Goal: Task Accomplishment & Management: Use online tool/utility

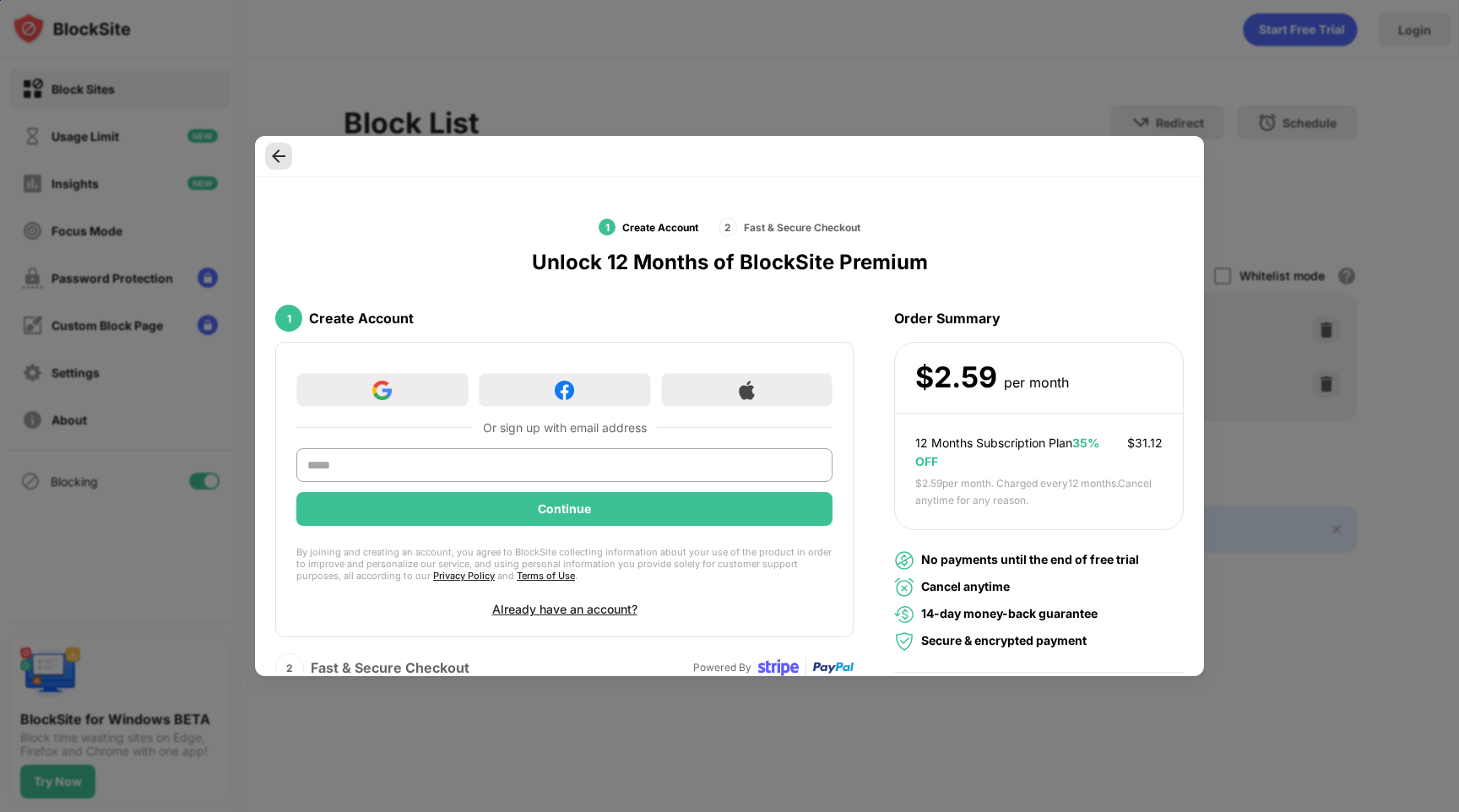
click at [281, 155] on img at bounding box center [279, 156] width 17 height 17
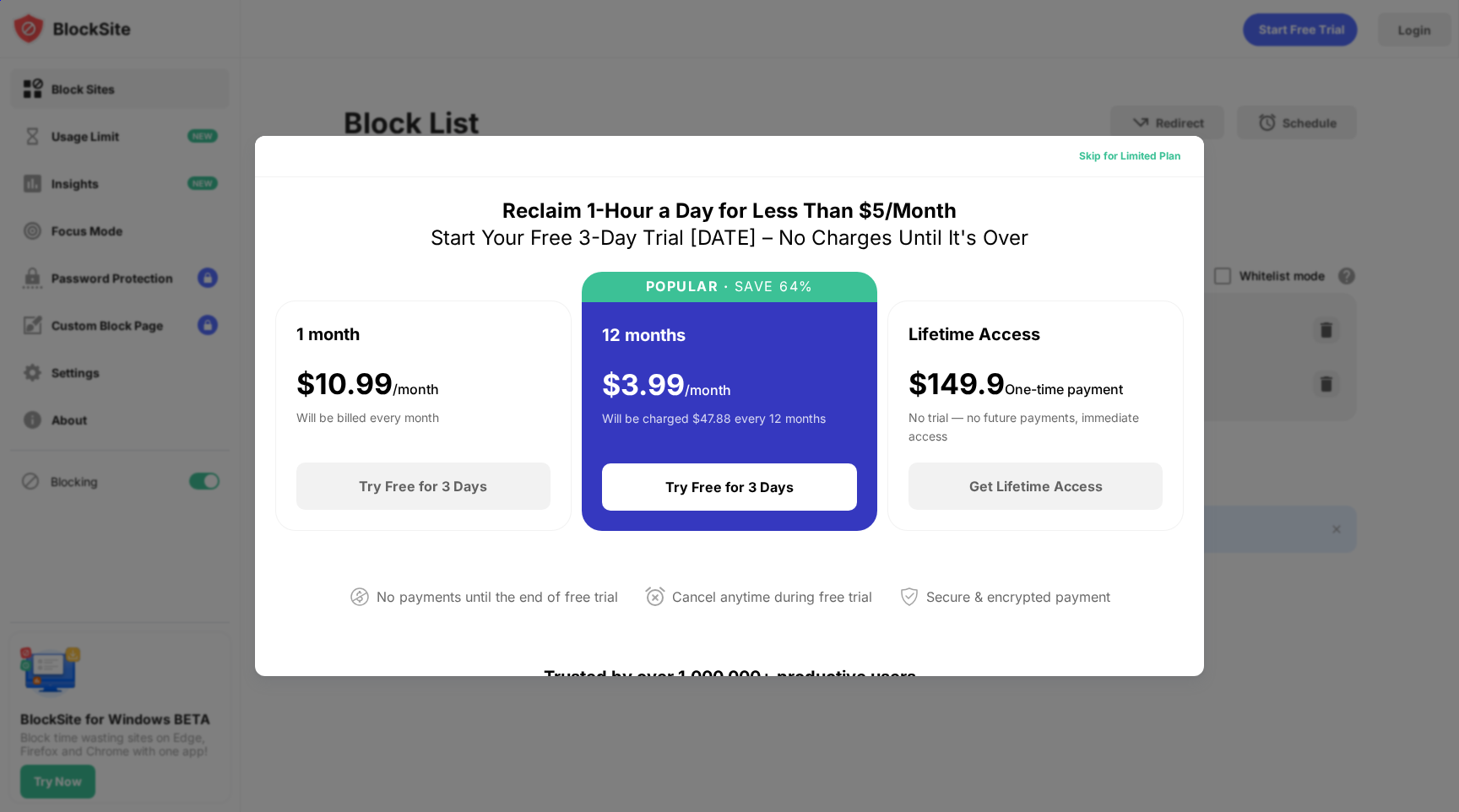
click at [1135, 152] on div "Skip for Limited Plan" at bounding box center [1129, 156] width 101 height 17
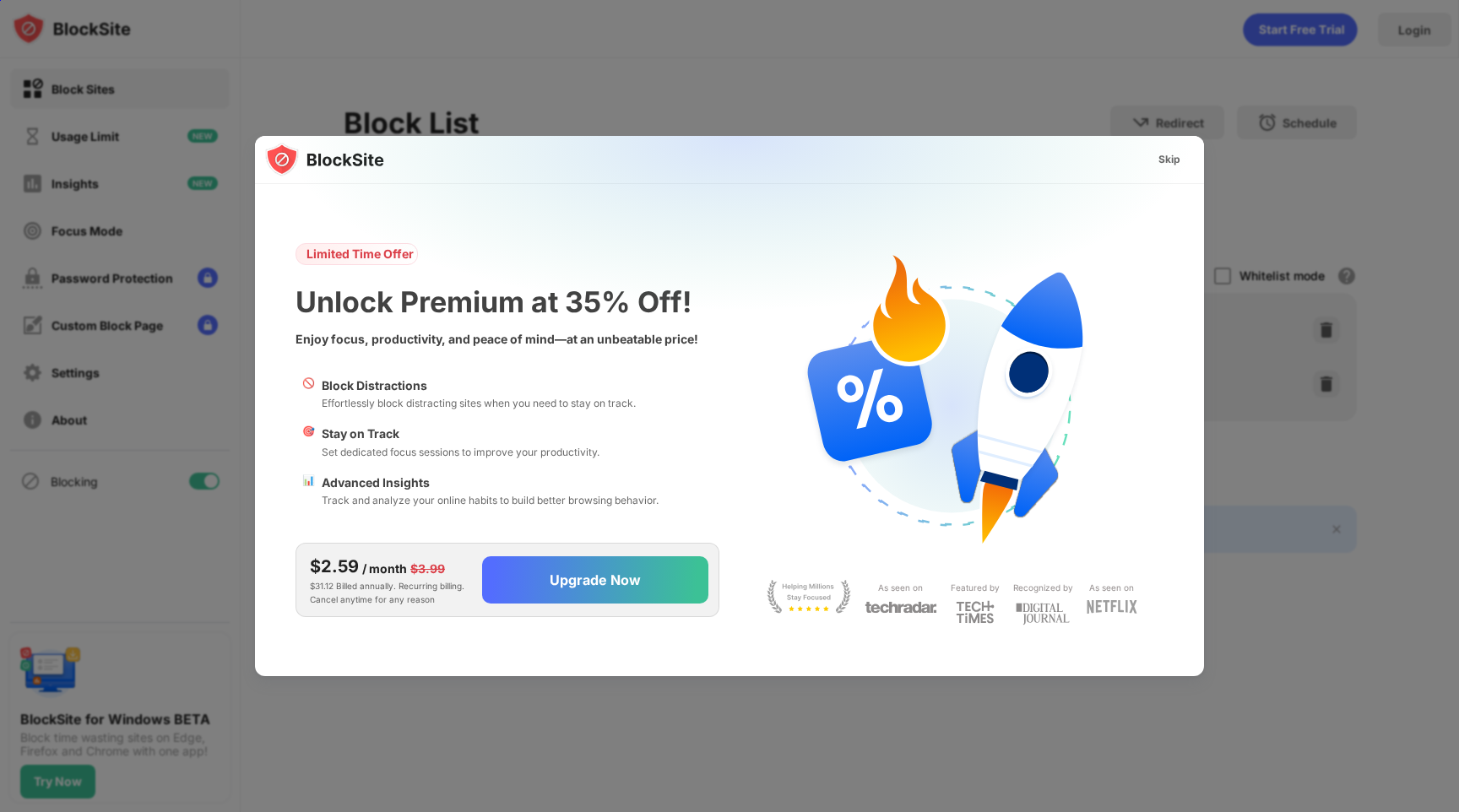
click at [1135, 152] on img at bounding box center [739, 303] width 949 height 334
click at [1183, 161] on div "Skip" at bounding box center [1169, 160] width 49 height 27
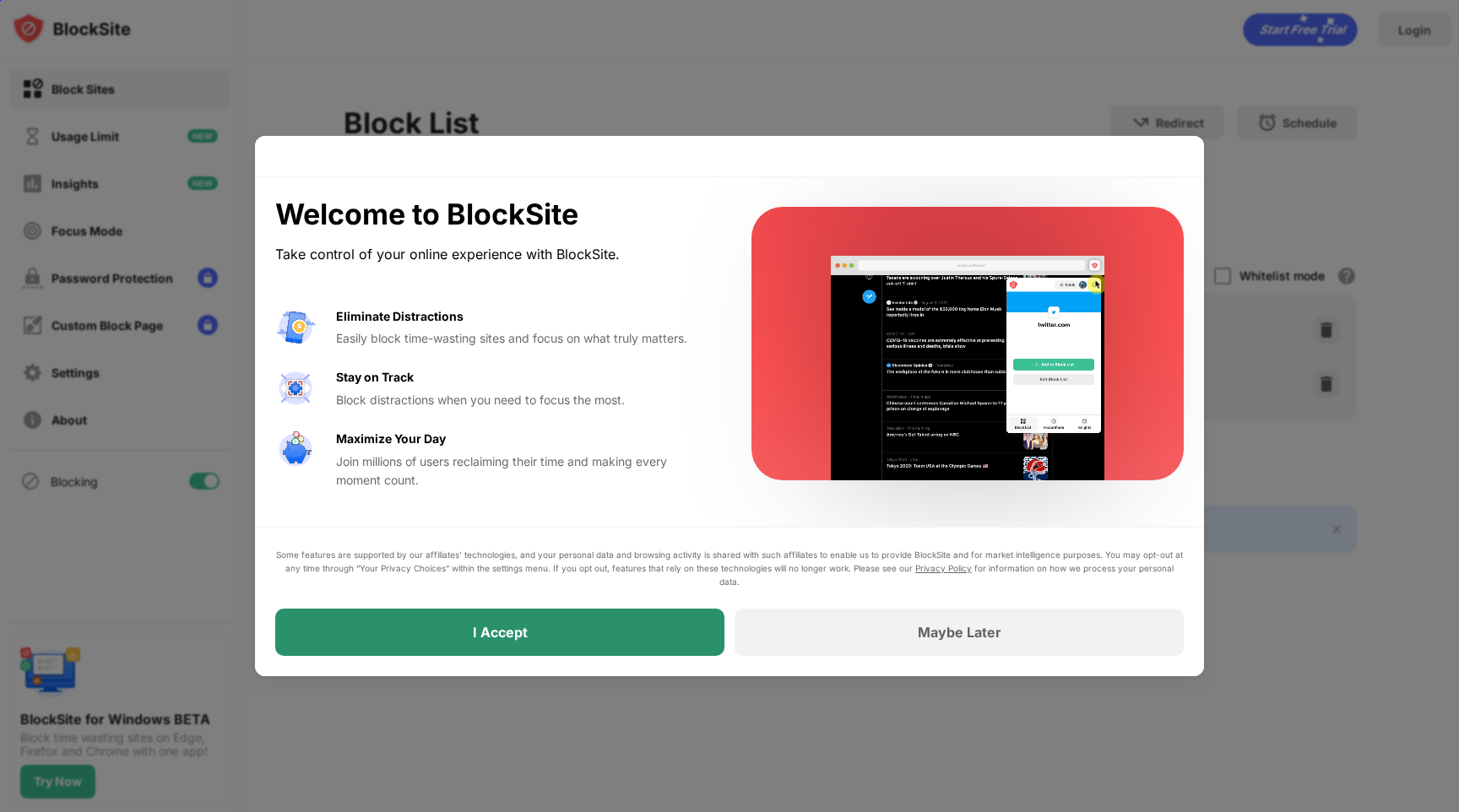
click at [594, 645] on div "I Accept" at bounding box center [500, 633] width 450 height 47
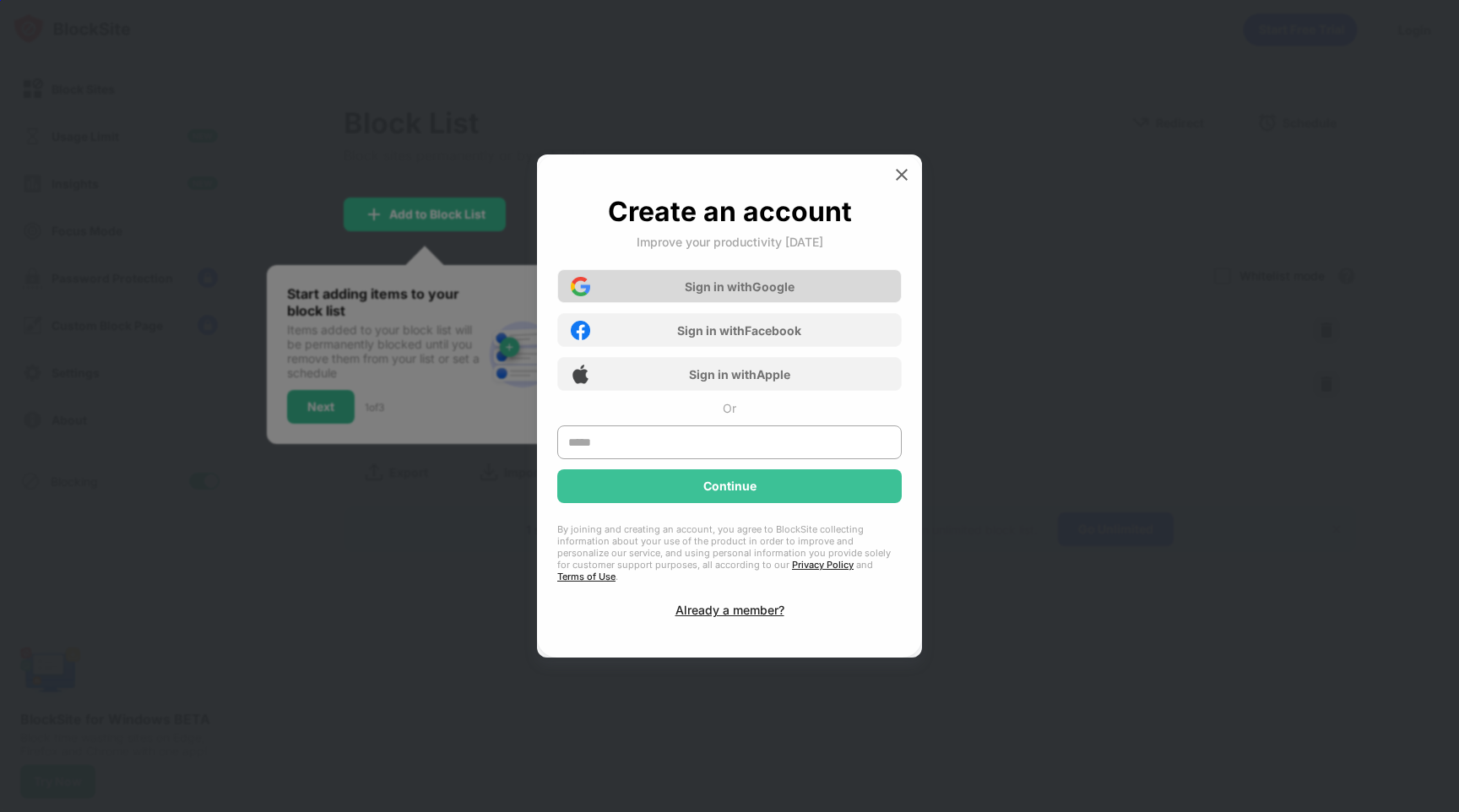
click at [785, 294] on div "Sign in with Google" at bounding box center [739, 286] width 110 height 14
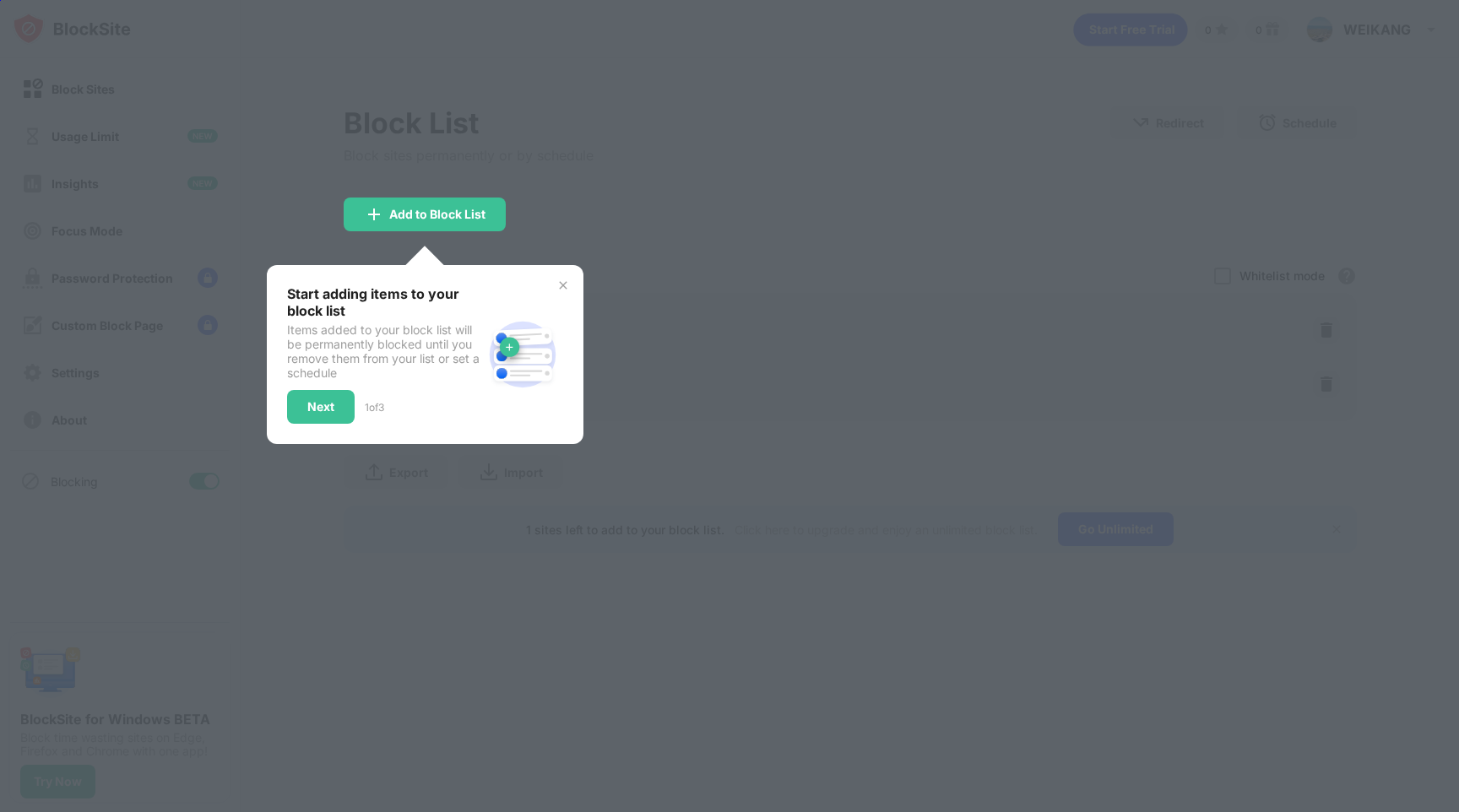
click at [556, 280] on img at bounding box center [563, 285] width 13 height 13
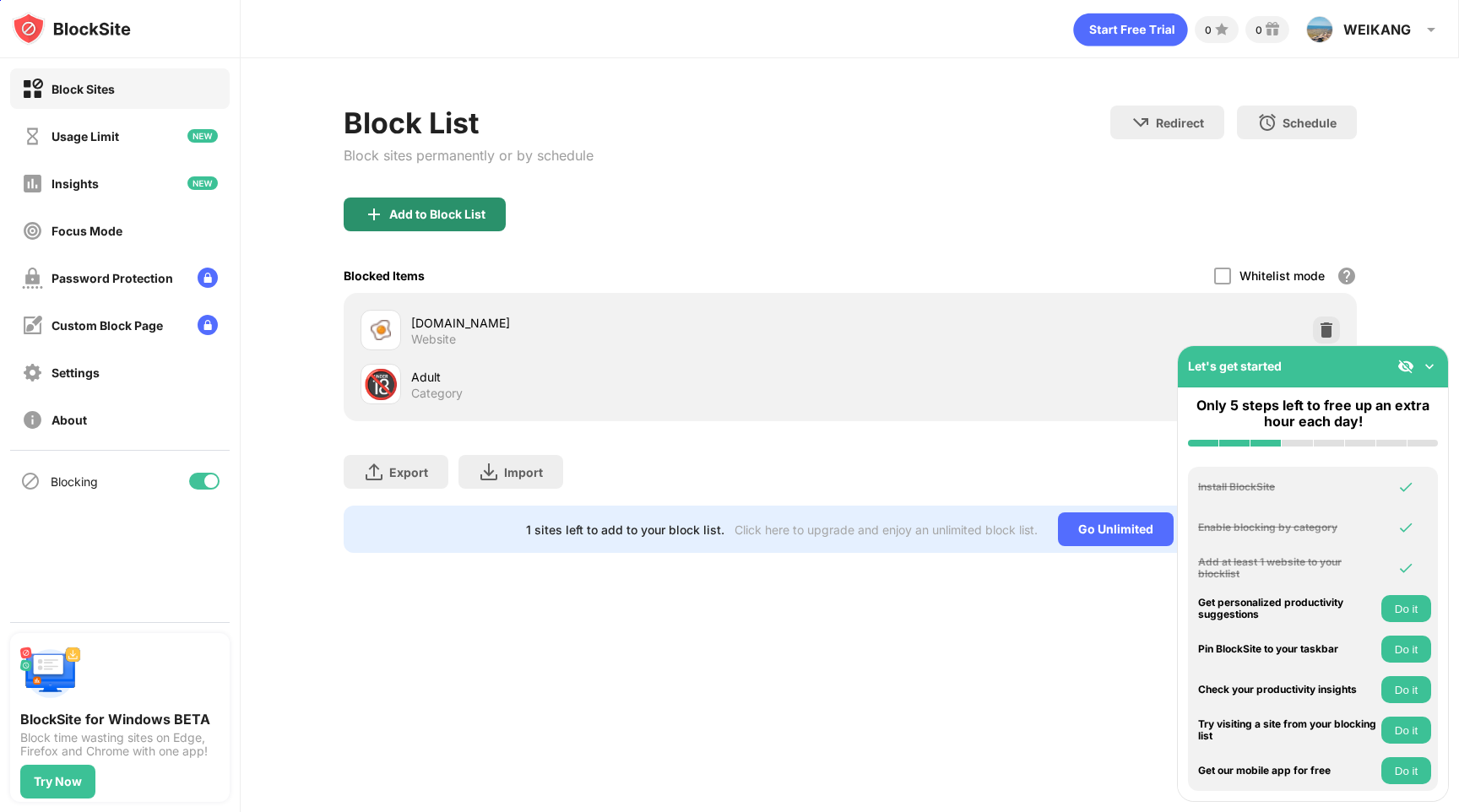
click at [466, 227] on div "Add to Block List" at bounding box center [425, 214] width 162 height 34
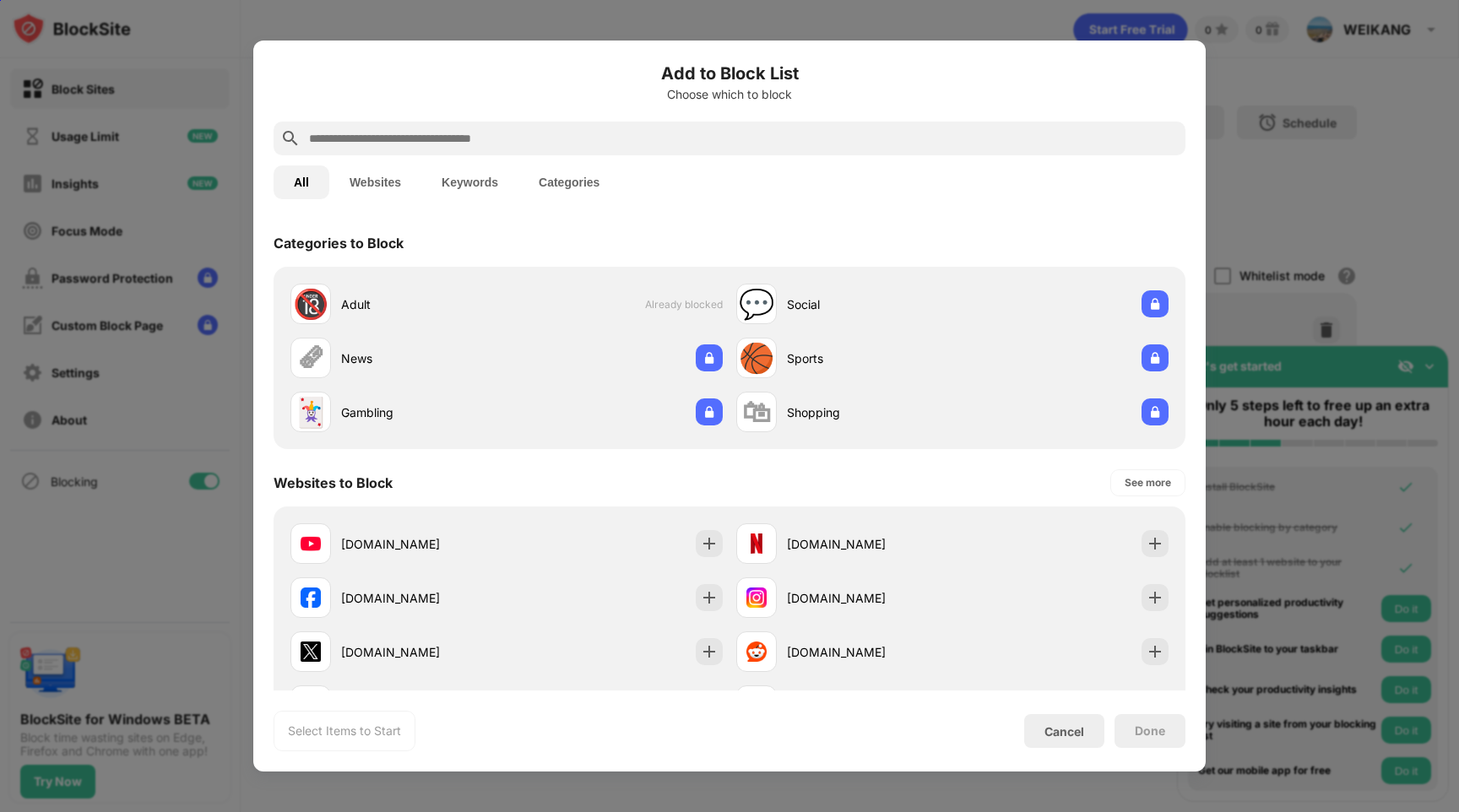
click at [474, 129] on input "text" at bounding box center [742, 138] width 872 height 20
paste input "**********"
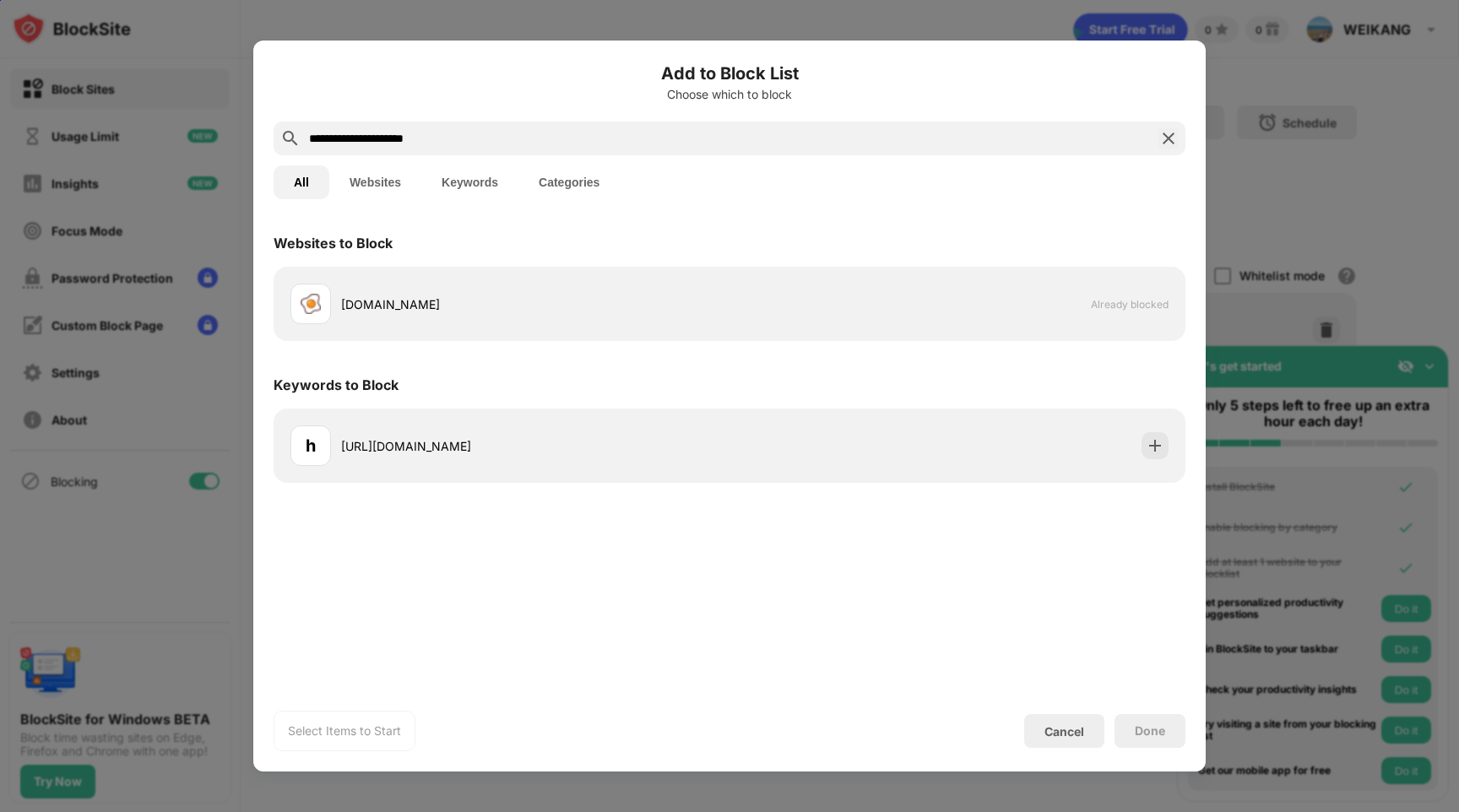
type input "**********"
click at [1165, 135] on img at bounding box center [1168, 138] width 20 height 20
